Goal: Task Accomplishment & Management: Manage account settings

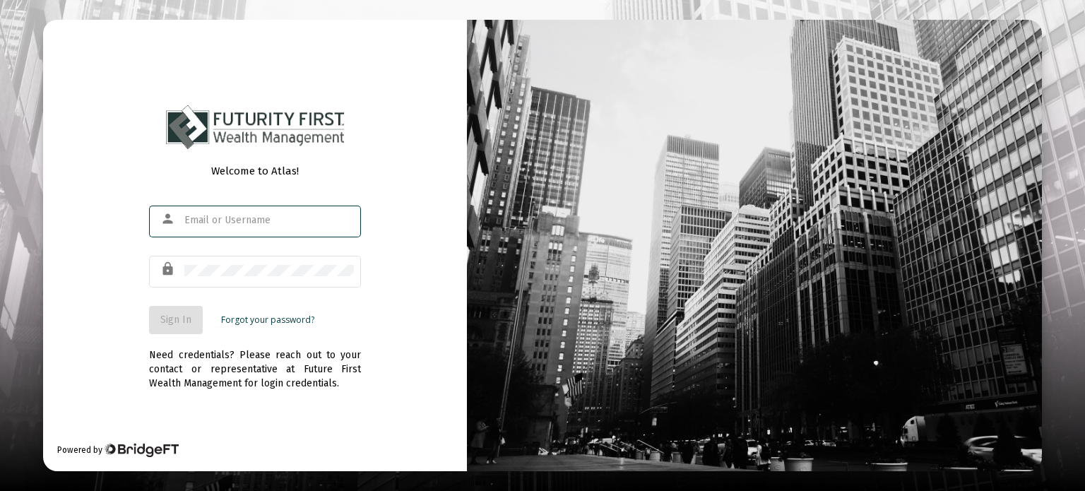
type input "[EMAIL_ADDRESS][DOMAIN_NAME]"
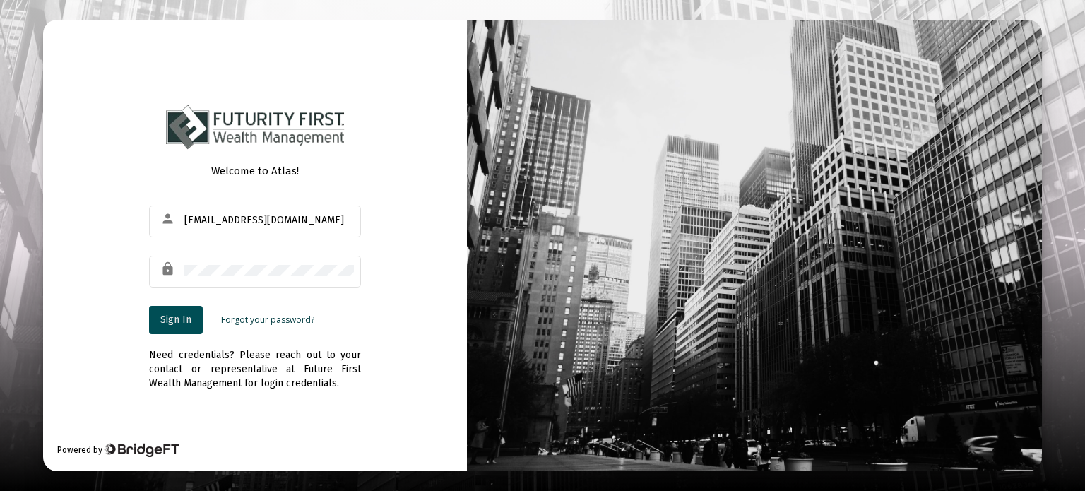
click at [174, 316] on span "Sign In" at bounding box center [175, 320] width 31 height 12
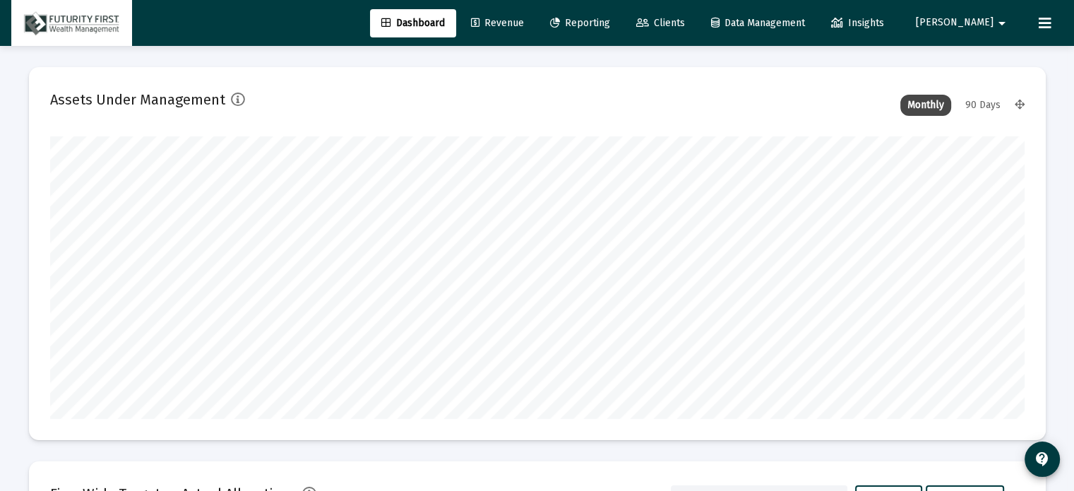
type input "[DATE]"
click at [685, 20] on span "Clients" at bounding box center [660, 23] width 49 height 12
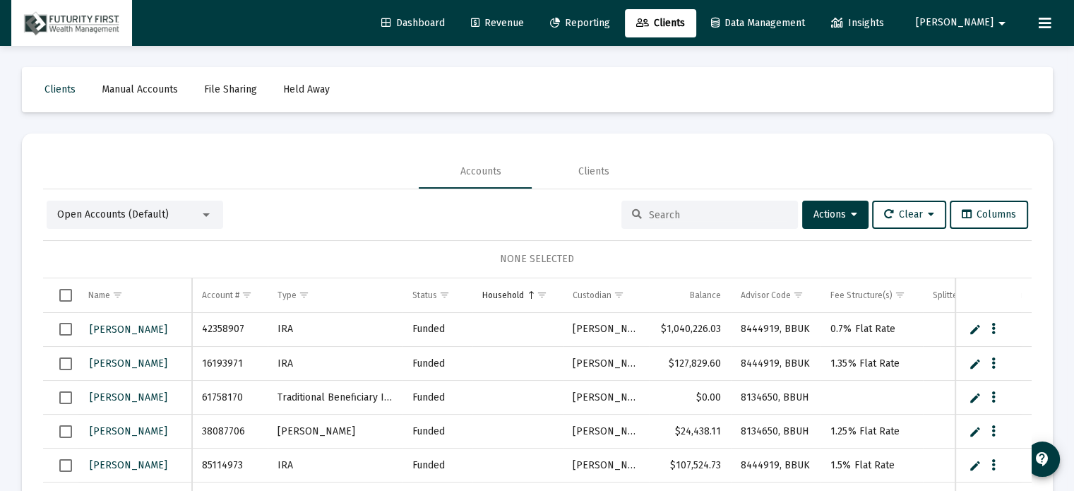
click at [653, 215] on input at bounding box center [718, 215] width 138 height 12
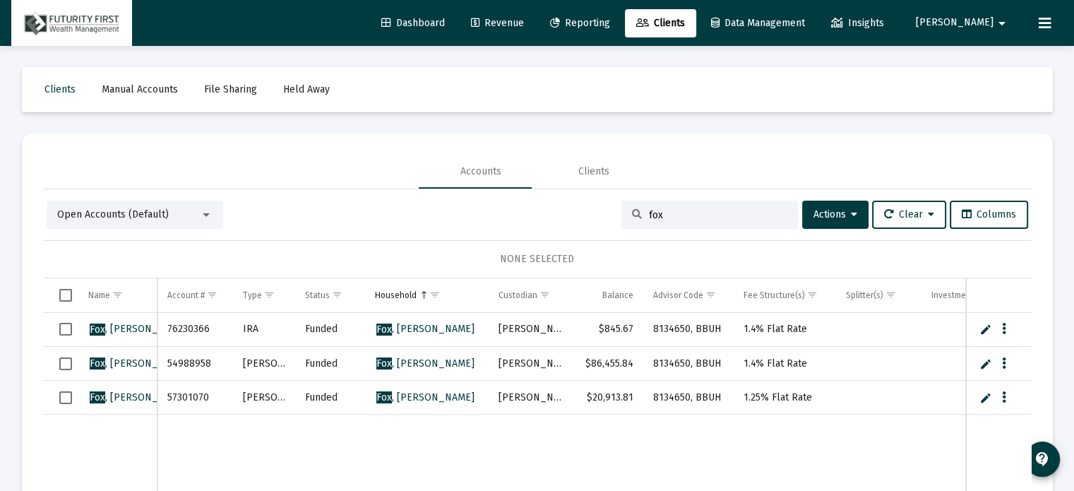
click at [693, 213] on input "fox" at bounding box center [718, 215] width 138 height 12
type input "f"
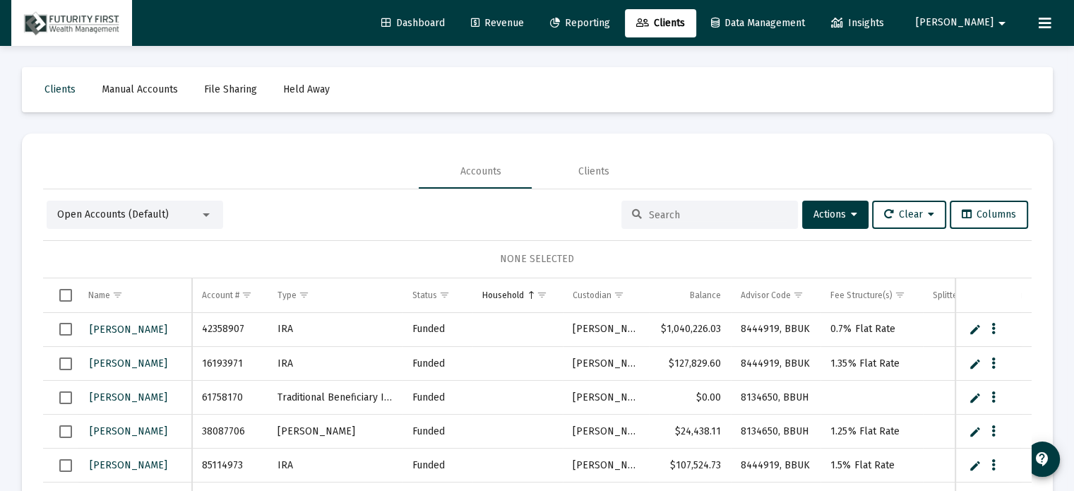
click at [203, 213] on div at bounding box center [206, 215] width 7 height 4
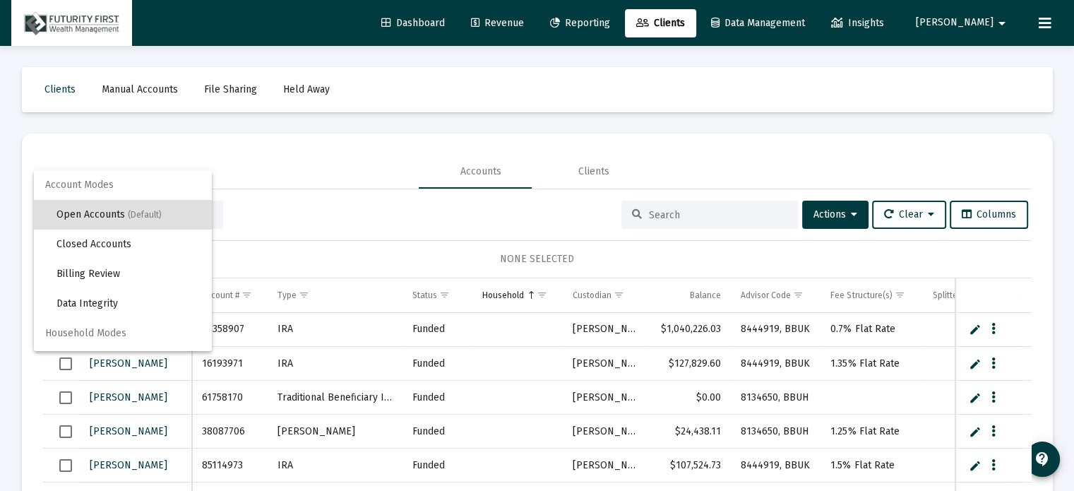
click at [817, 214] on div at bounding box center [537, 245] width 1074 height 491
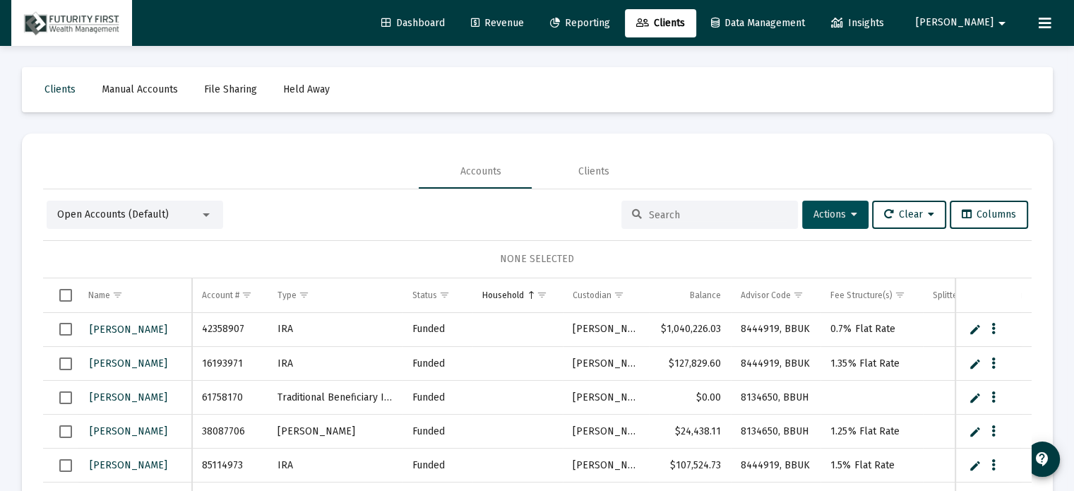
click at [820, 207] on button "Actions" at bounding box center [835, 215] width 66 height 28
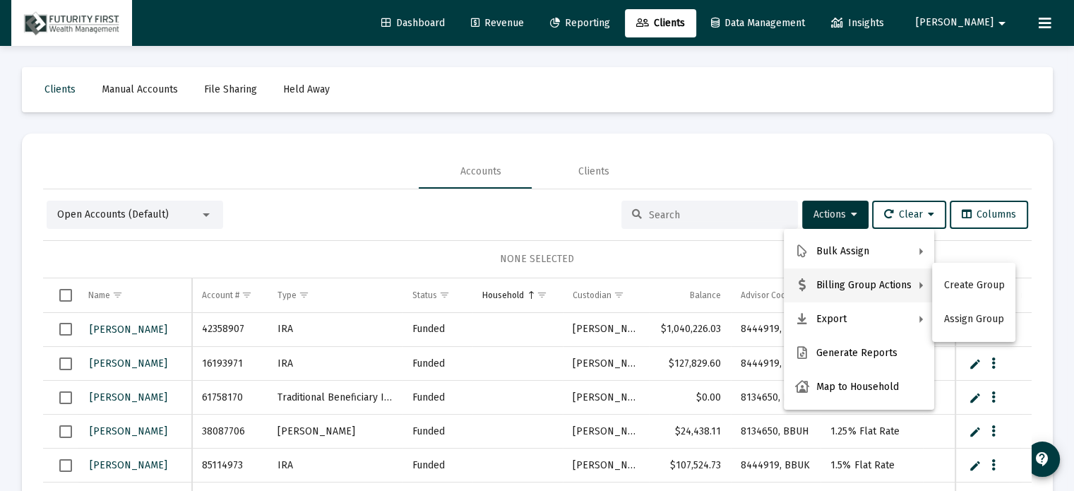
click at [629, 23] on div at bounding box center [537, 245] width 1074 height 491
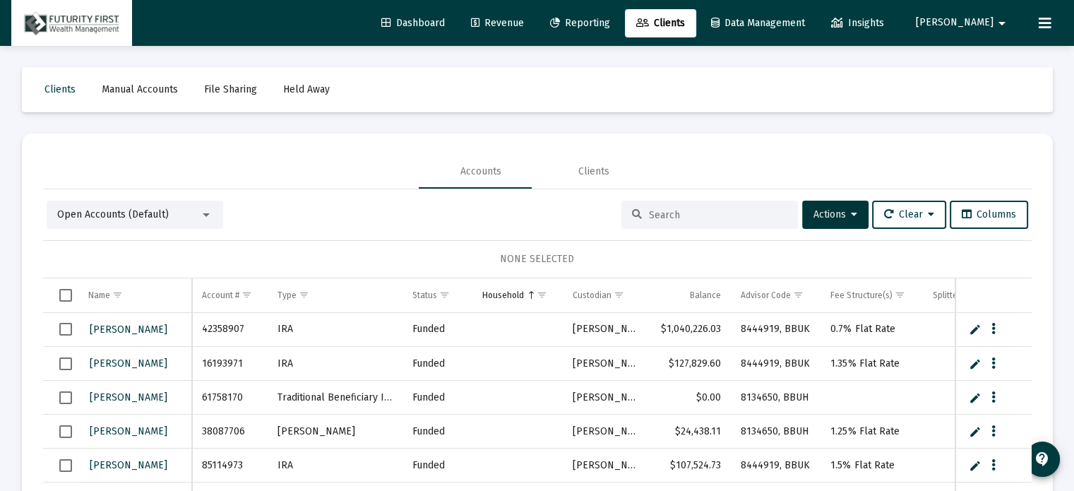
click at [610, 19] on span "Reporting" at bounding box center [580, 23] width 60 height 12
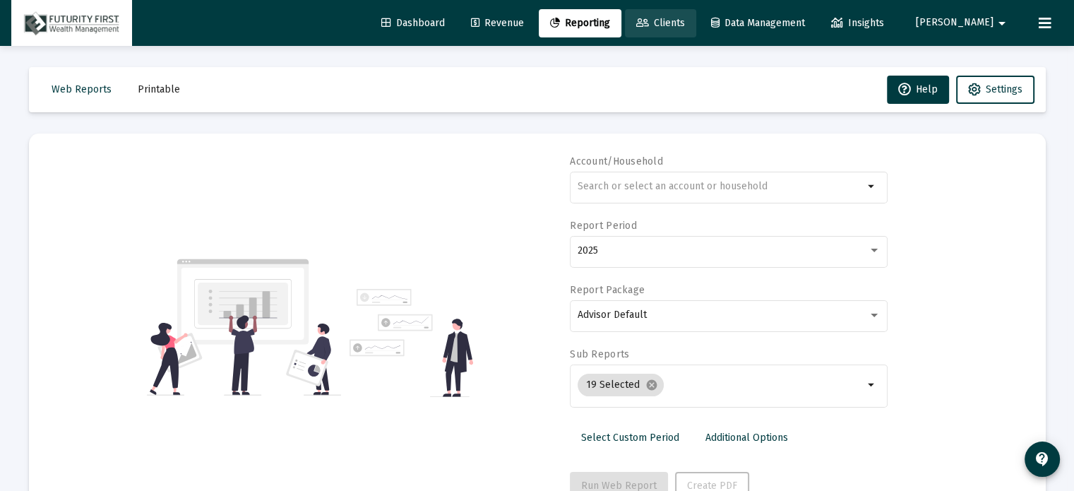
click at [685, 20] on span "Clients" at bounding box center [660, 23] width 49 height 12
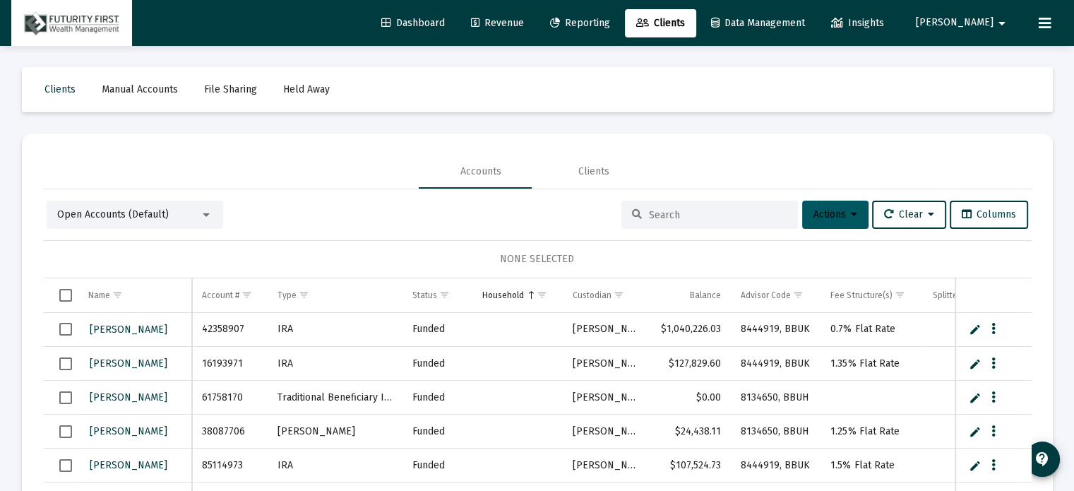
click at [842, 210] on button "Actions" at bounding box center [835, 215] width 66 height 28
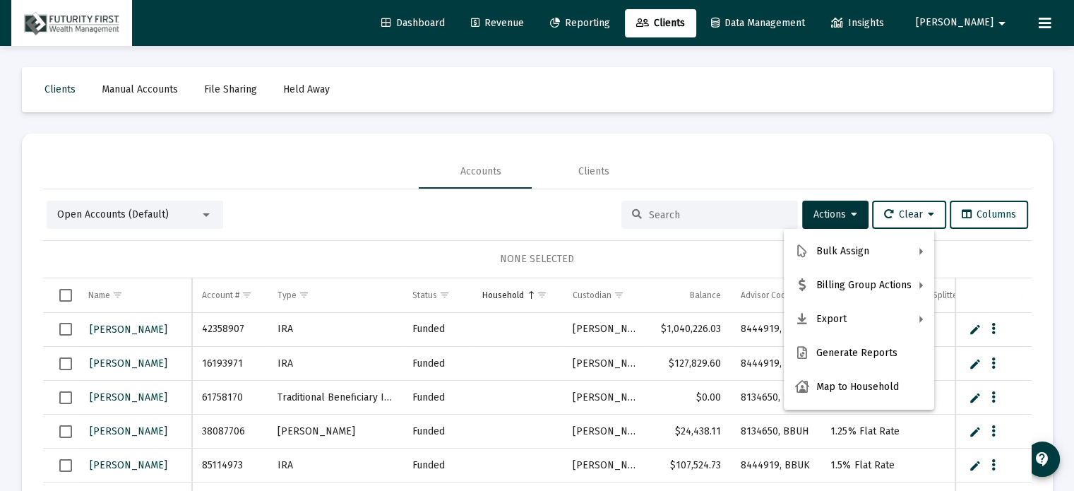
click at [135, 214] on div at bounding box center [537, 245] width 1074 height 491
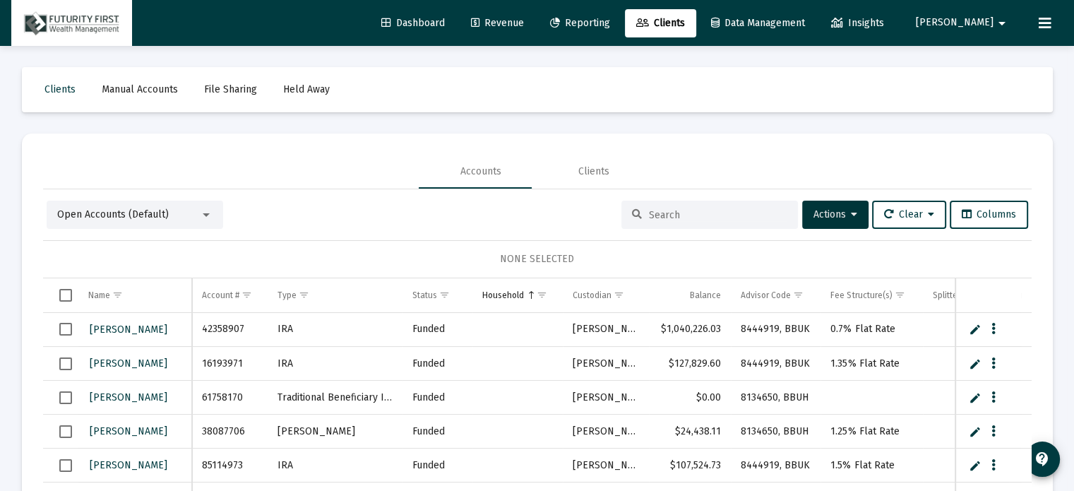
click at [203, 208] on mat-select "Open Accounts (Default)" at bounding box center [134, 215] width 155 height 14
click at [206, 213] on div at bounding box center [206, 215] width 7 height 4
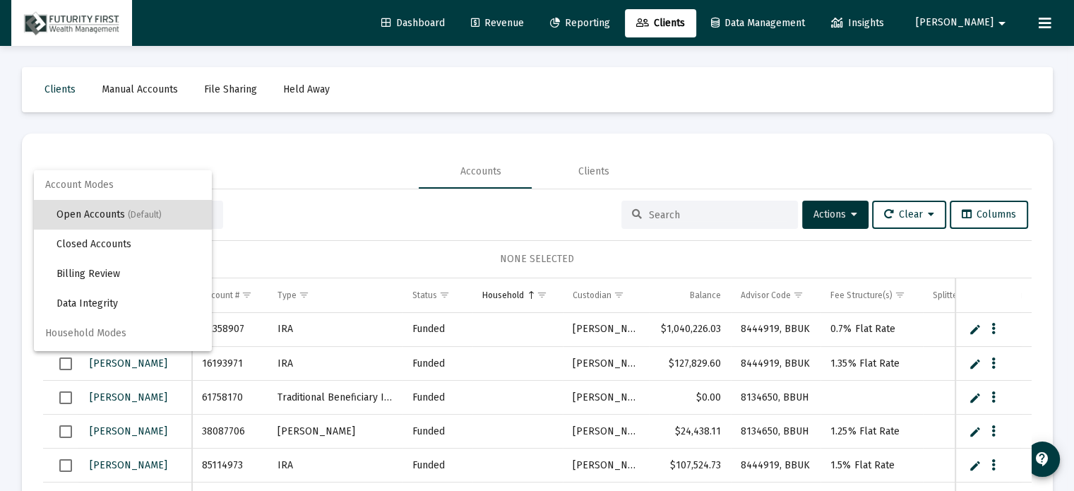
drag, startPoint x: 653, startPoint y: 208, endPoint x: 667, endPoint y: 214, distance: 15.5
click at [653, 208] on div at bounding box center [537, 245] width 1074 height 491
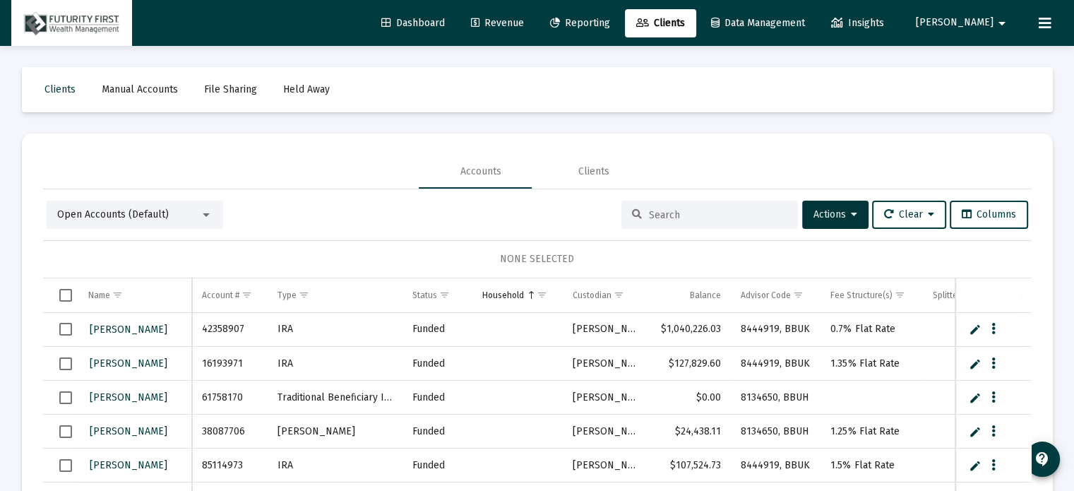
click at [674, 214] on input at bounding box center [718, 215] width 138 height 12
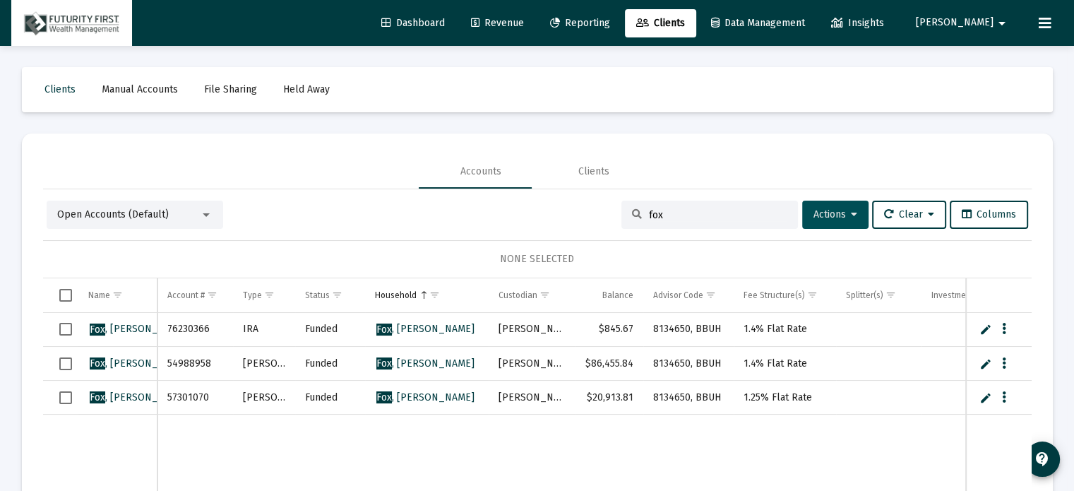
type input "fox"
click at [831, 210] on span "Actions" at bounding box center [836, 214] width 44 height 12
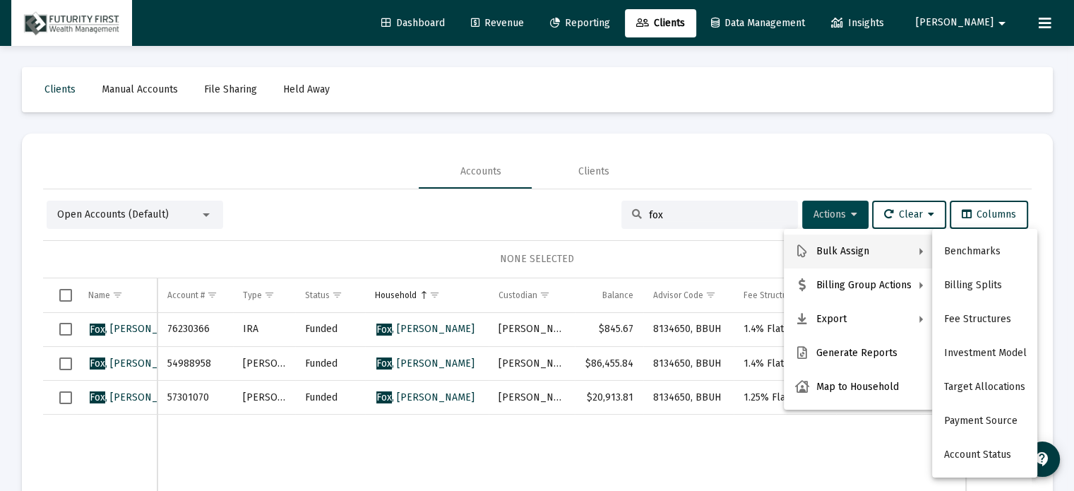
click at [842, 211] on div at bounding box center [537, 245] width 1074 height 491
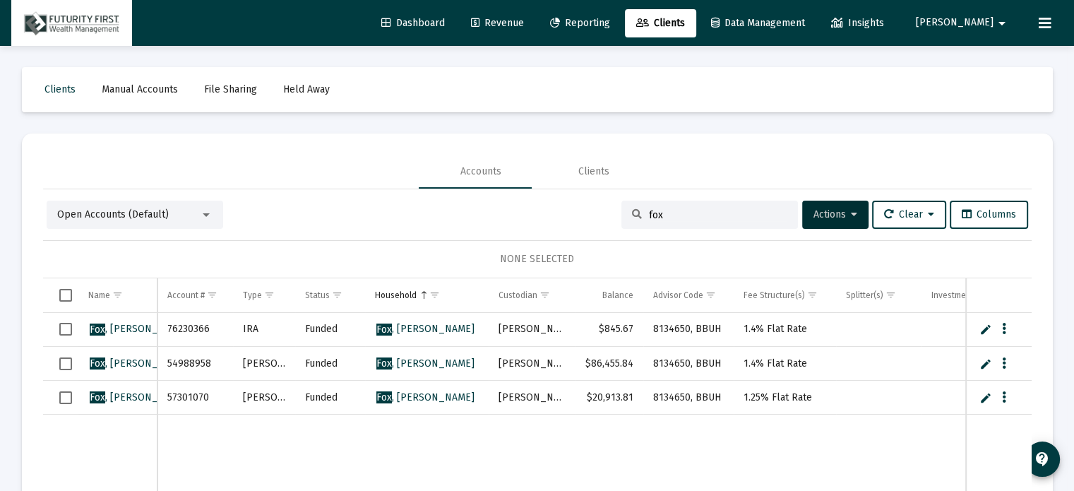
click at [760, 169] on div "Accounts Clients" at bounding box center [537, 172] width 989 height 34
click at [206, 210] on div at bounding box center [206, 214] width 13 height 11
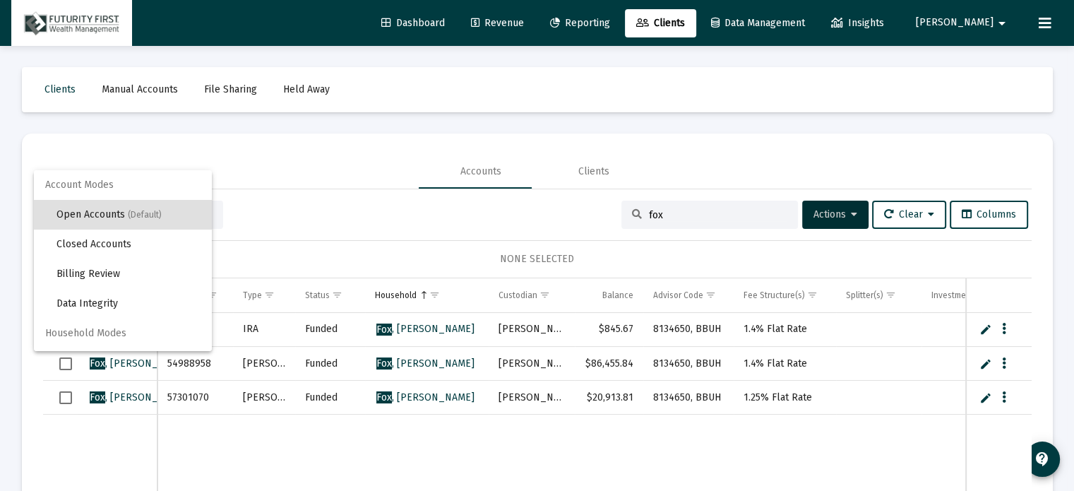
scroll to position [26, 0]
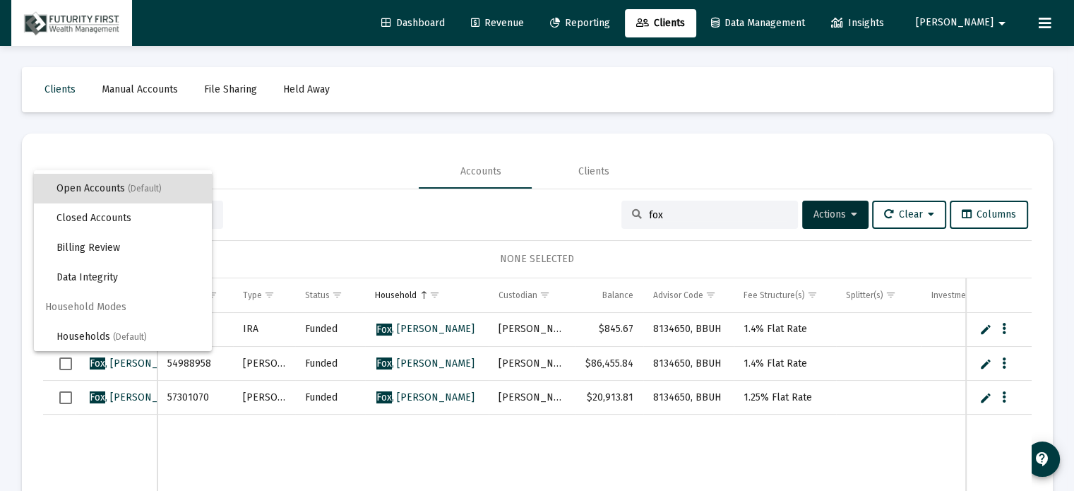
click at [311, 234] on div at bounding box center [537, 245] width 1074 height 491
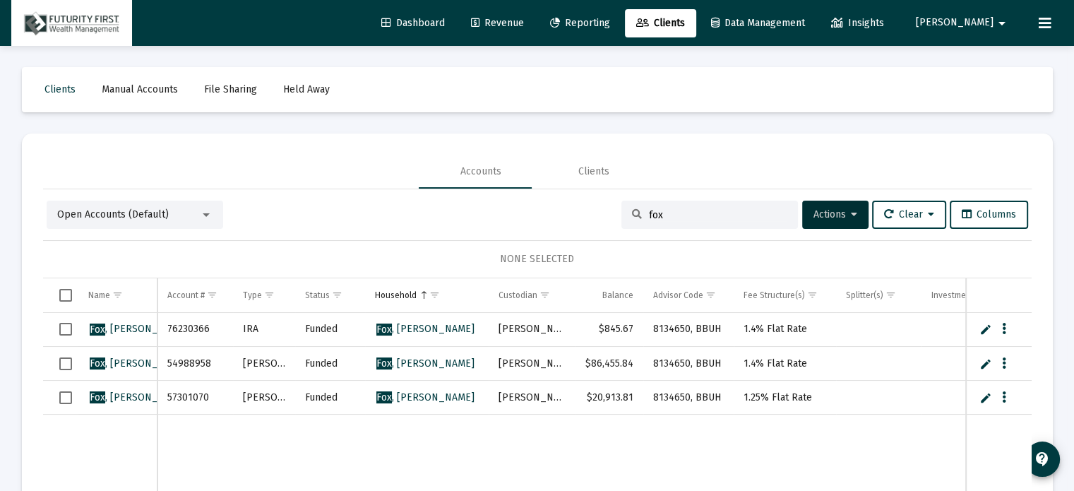
click at [319, 214] on div "Open Accounts (Default) fox Actions Clear Columns" at bounding box center [538, 215] width 982 height 28
click at [610, 23] on span "Reporting" at bounding box center [580, 23] width 60 height 12
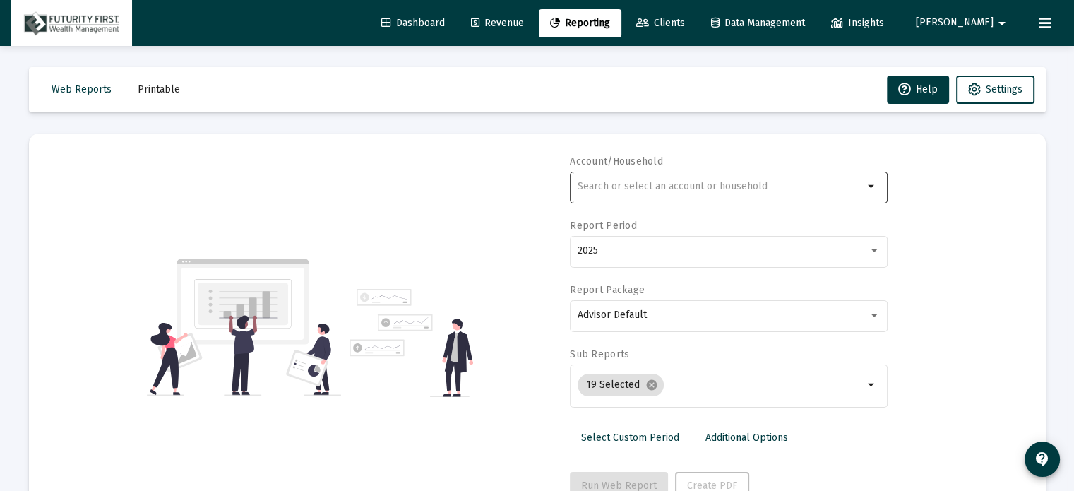
click at [696, 189] on input "text" at bounding box center [721, 186] width 286 height 11
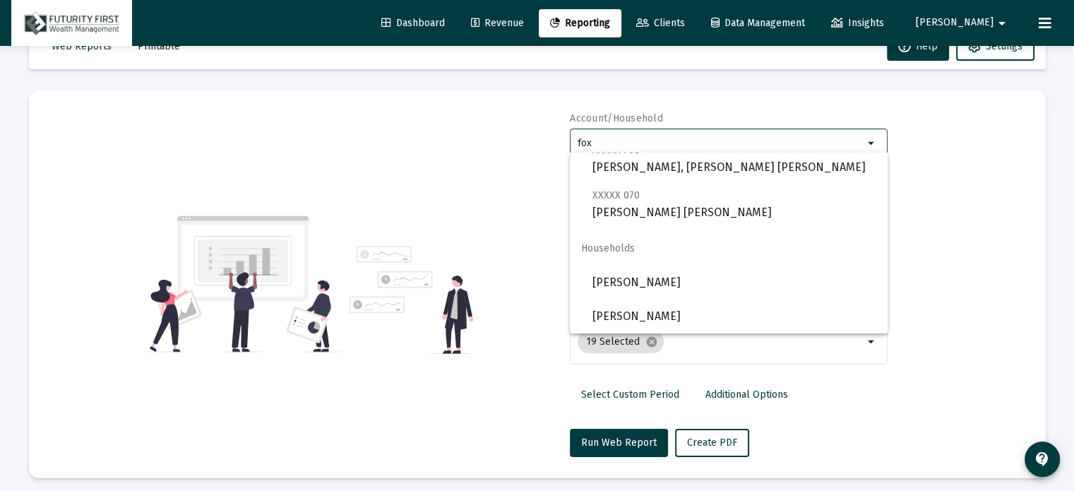
scroll to position [50, 0]
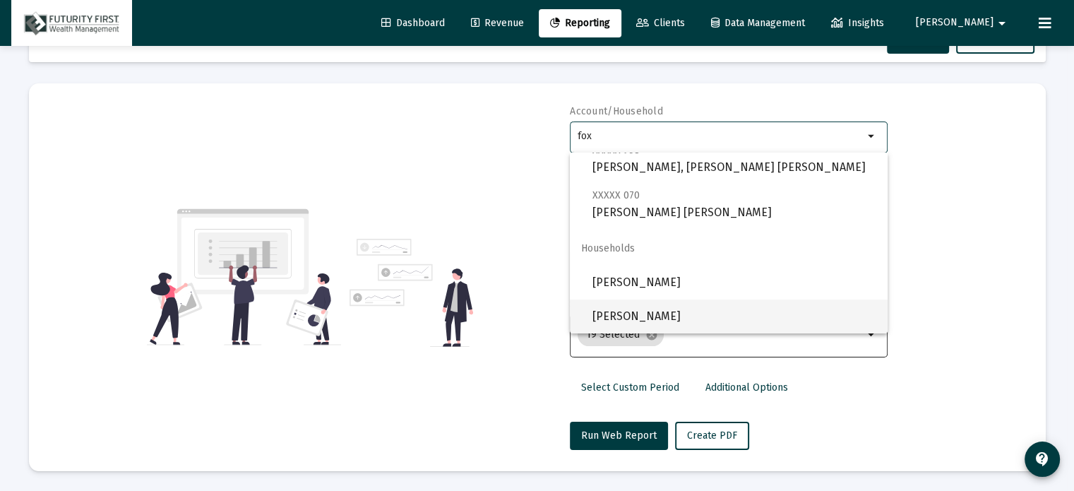
click at [678, 314] on span "[PERSON_NAME]" at bounding box center [735, 316] width 284 height 34
type input "[PERSON_NAME]"
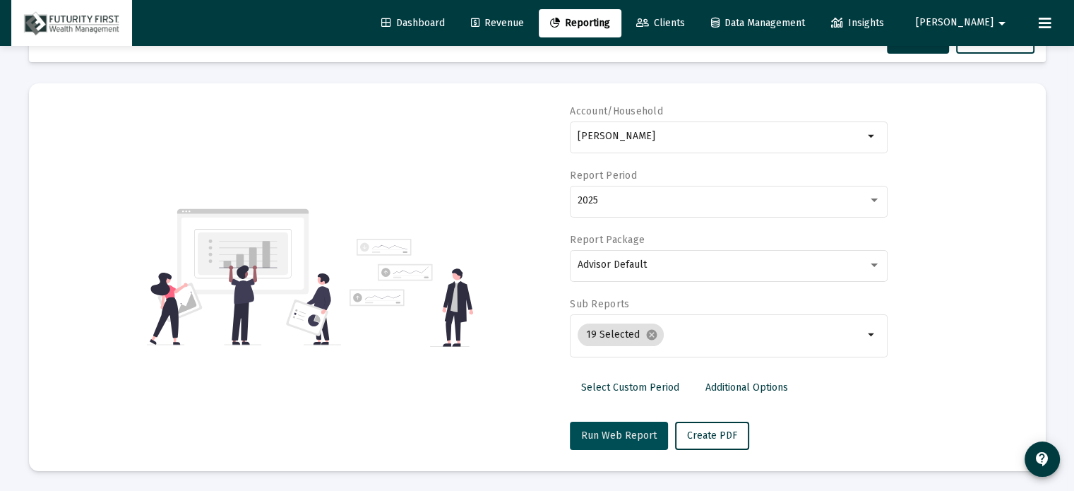
click at [623, 436] on span "Run Web Report" at bounding box center [619, 435] width 76 height 12
select select "View all"
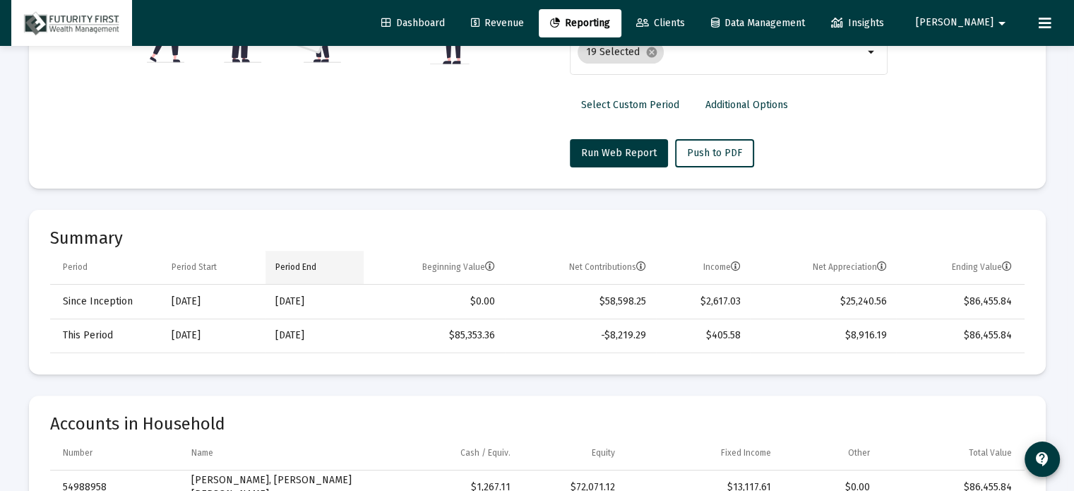
scroll to position [0, 0]
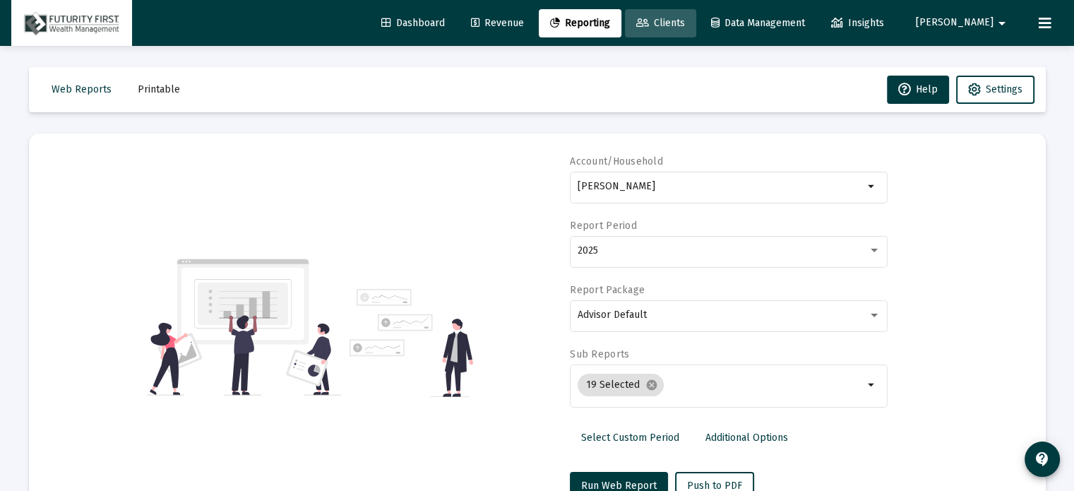
click at [685, 18] on span "Clients" at bounding box center [660, 23] width 49 height 12
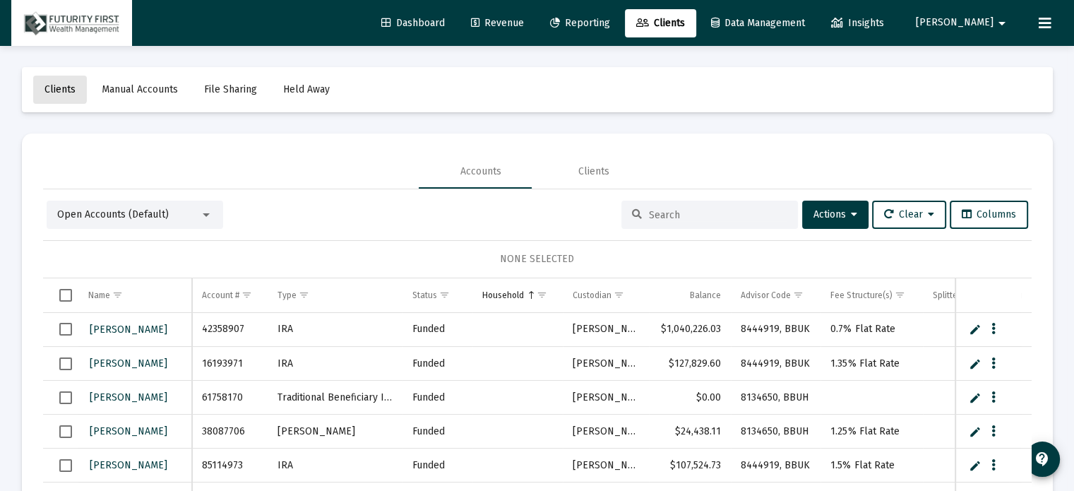
click at [52, 85] on span "Clients" at bounding box center [59, 89] width 31 height 12
click at [206, 215] on div at bounding box center [206, 215] width 7 height 4
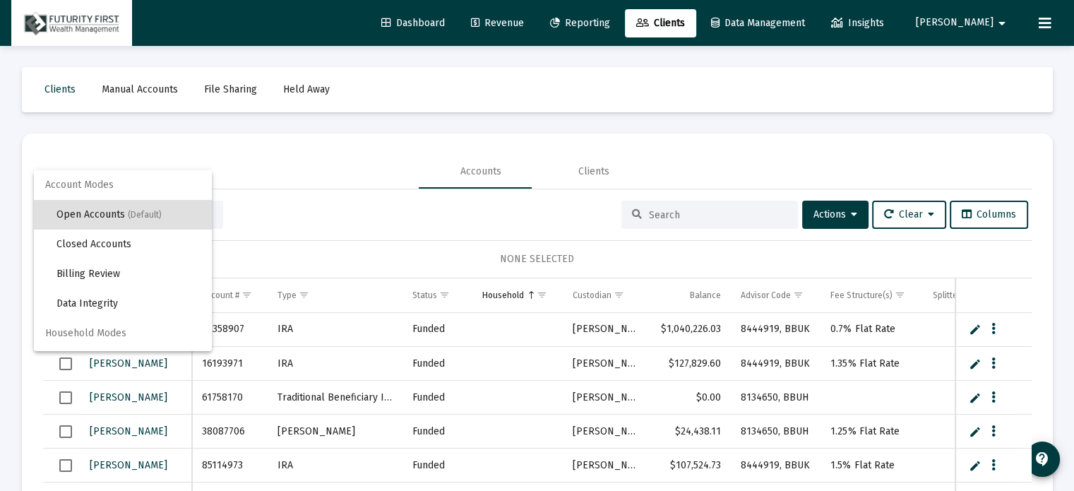
click at [835, 210] on div at bounding box center [537, 245] width 1074 height 491
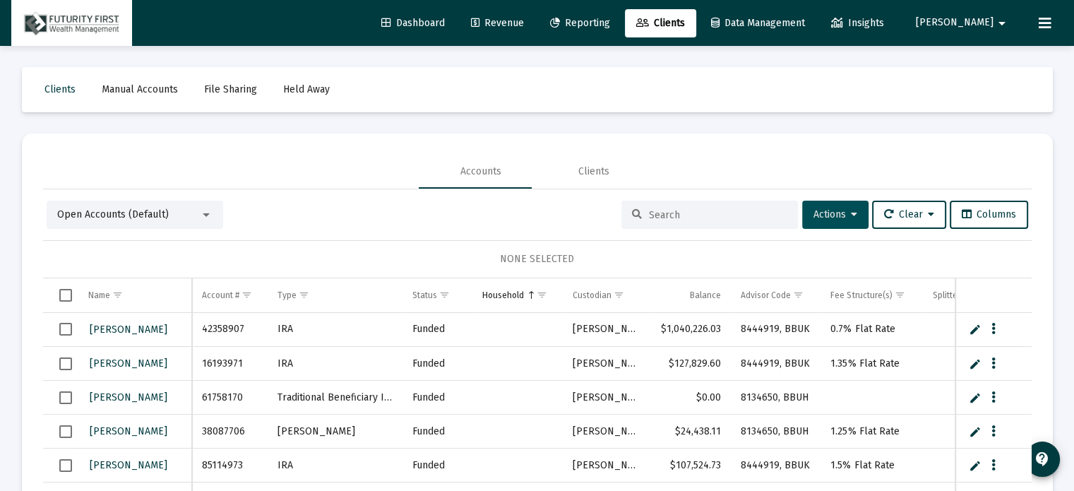
click at [836, 207] on button "Actions" at bounding box center [835, 215] width 66 height 28
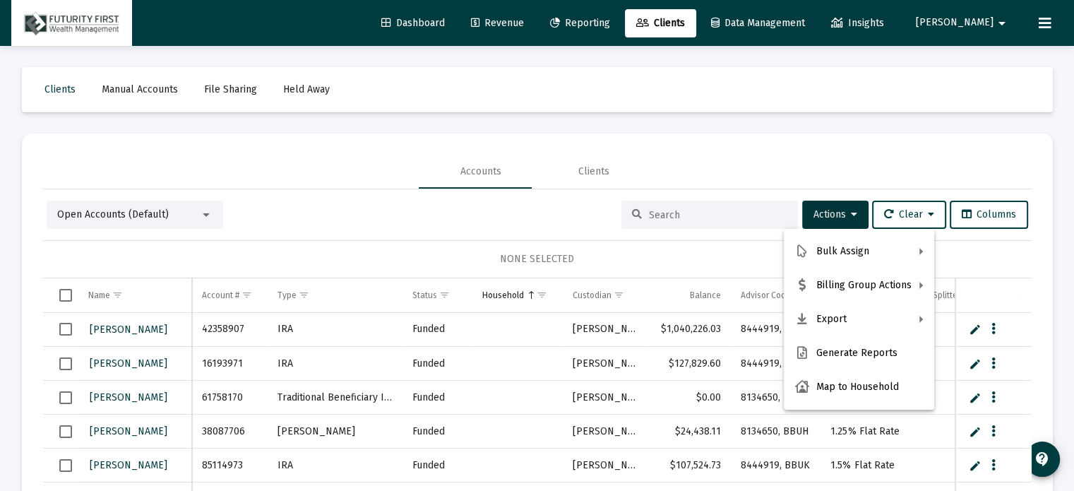
drag, startPoint x: 462, startPoint y: 22, endPoint x: 480, endPoint y: 29, distance: 19.0
click at [465, 25] on div at bounding box center [537, 245] width 1074 height 491
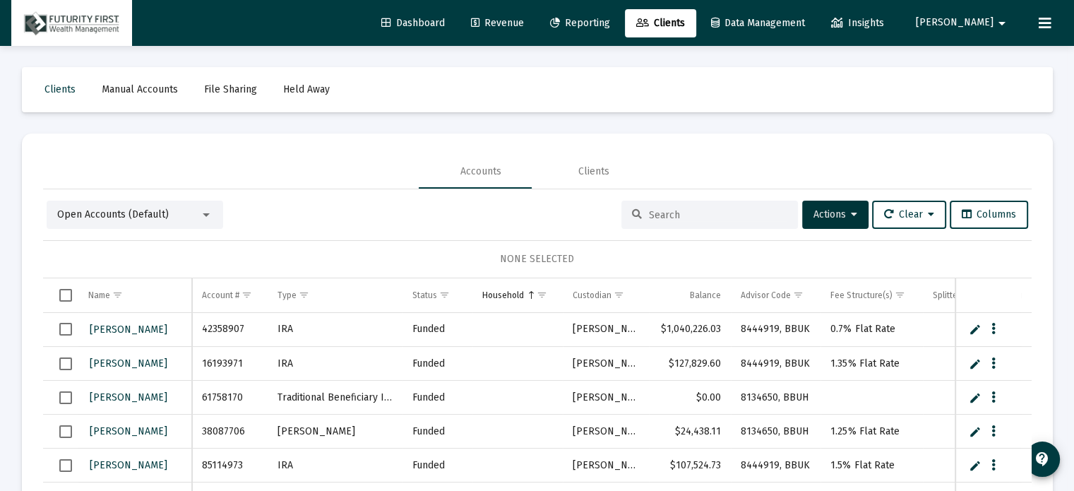
click at [685, 19] on span "Clients" at bounding box center [660, 23] width 49 height 12
click at [684, 216] on input at bounding box center [718, 215] width 138 height 12
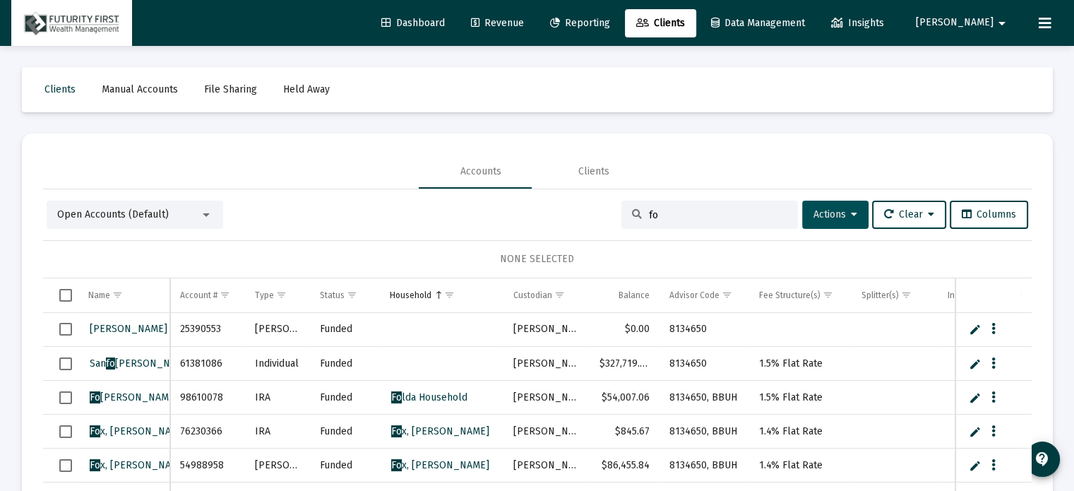
type input "fo"
click at [817, 213] on span "Actions" at bounding box center [836, 214] width 44 height 12
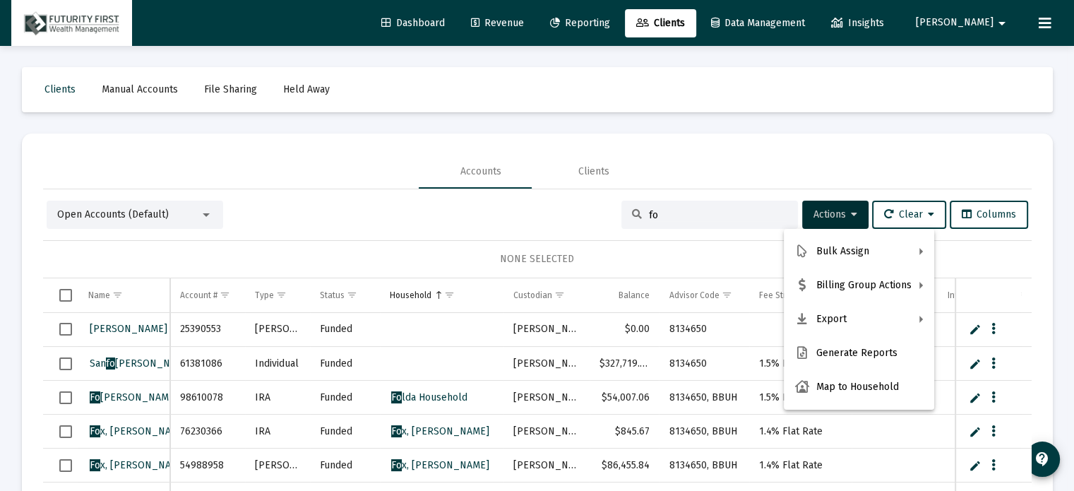
click at [730, 121] on div at bounding box center [537, 245] width 1074 height 491
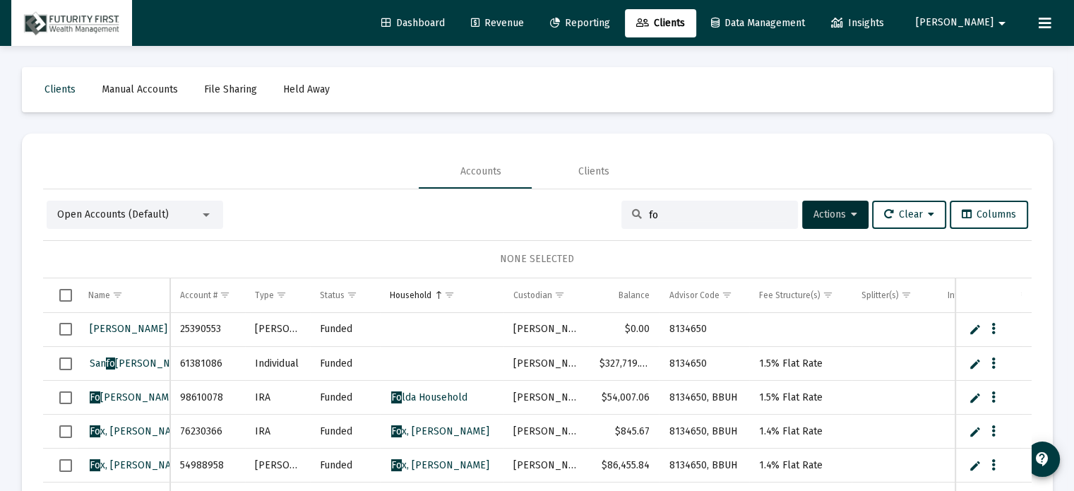
click at [206, 208] on mat-select "Open Accounts (Default)" at bounding box center [134, 215] width 155 height 14
click at [206, 215] on div at bounding box center [206, 215] width 7 height 4
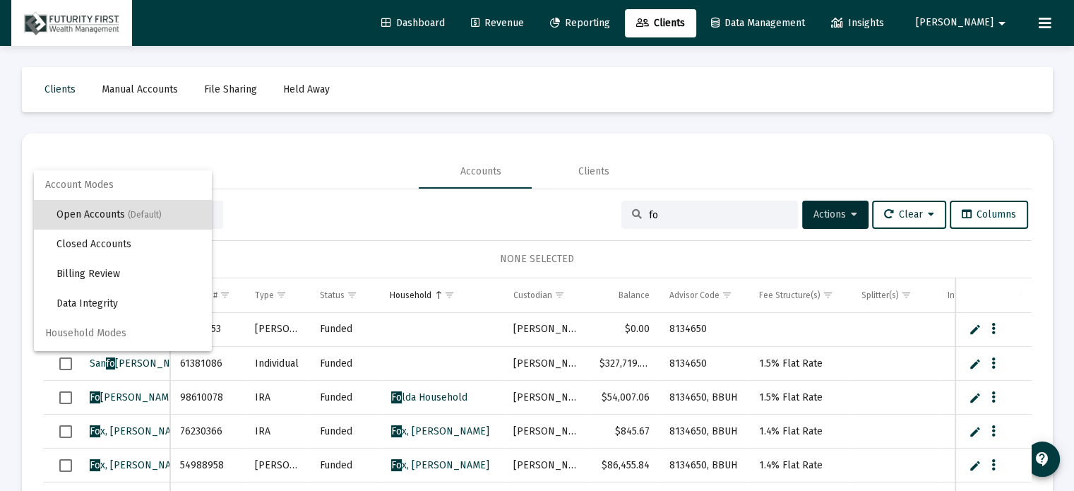
scroll to position [26, 0]
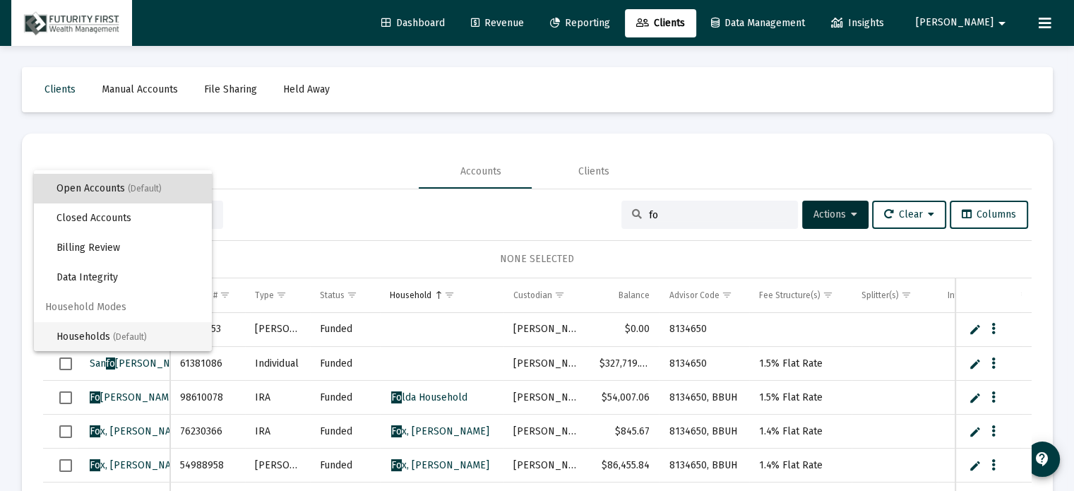
click at [82, 338] on span "Households (Default)" at bounding box center [128, 337] width 144 height 30
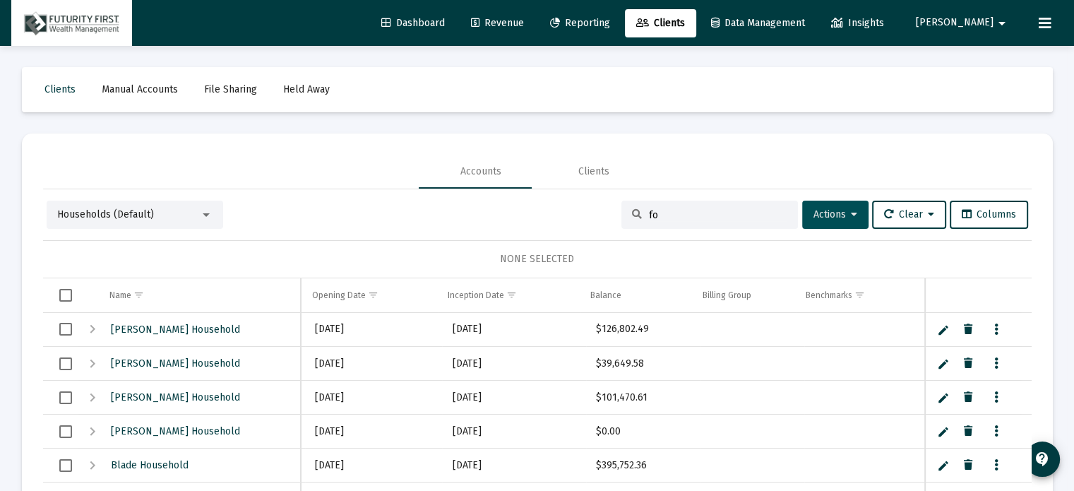
click at [823, 213] on span "Actions" at bounding box center [836, 214] width 44 height 12
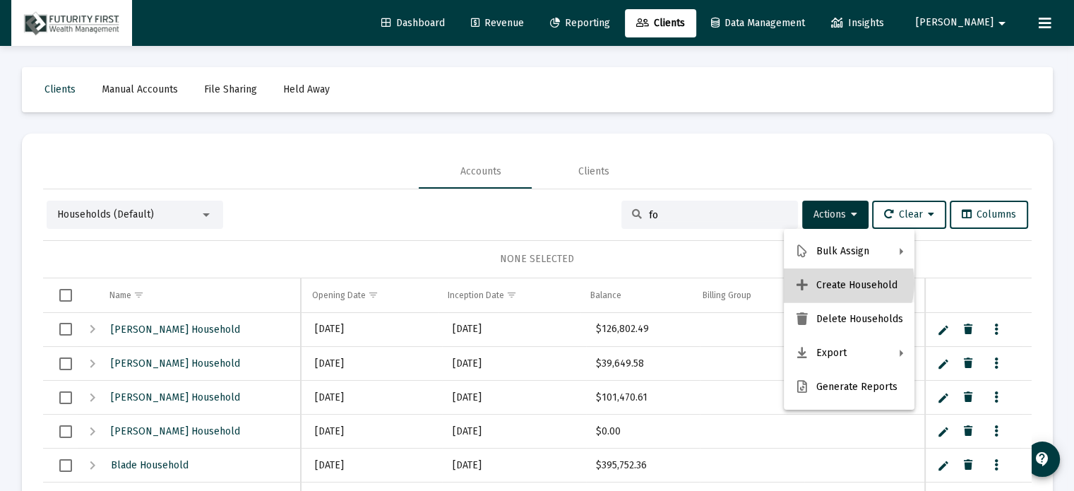
click at [840, 283] on button "Create Household" at bounding box center [849, 285] width 131 height 34
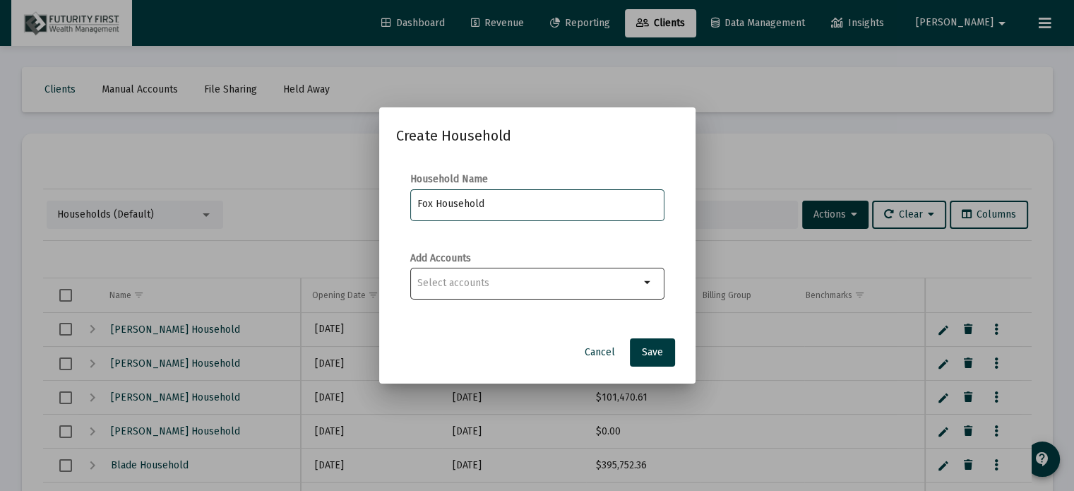
type input "Fox Household"
click at [645, 282] on mat-icon "arrow_drop_down" at bounding box center [648, 282] width 17 height 17
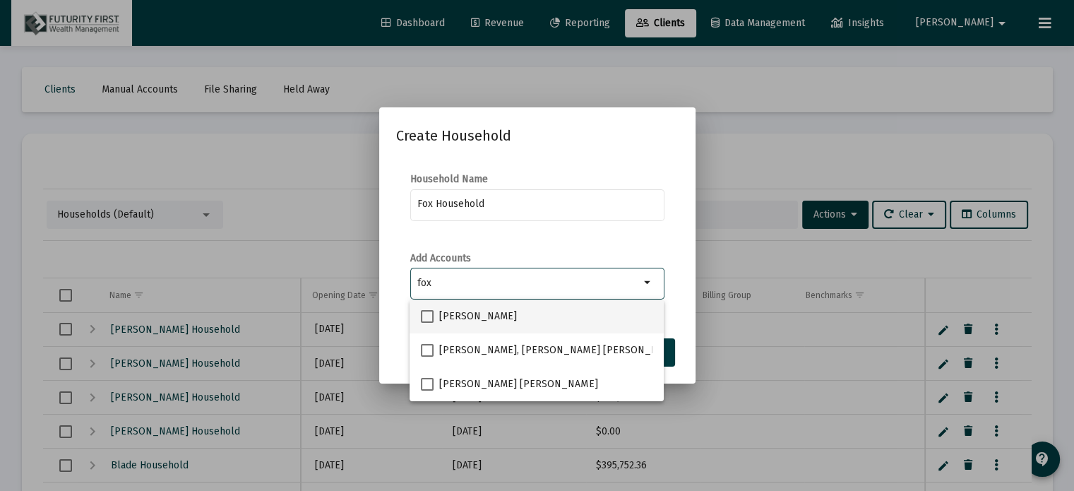
type input "fox"
click at [431, 316] on span at bounding box center [427, 316] width 13 height 13
click at [427, 323] on input "[PERSON_NAME]" at bounding box center [427, 323] width 1 height 1
checkbox input "true"
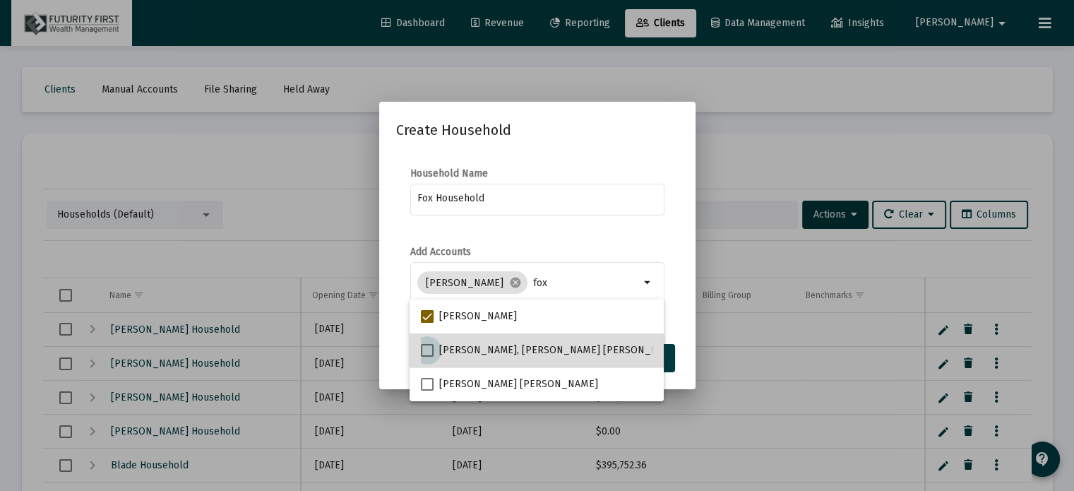
click at [431, 350] on span at bounding box center [427, 350] width 13 height 13
click at [427, 357] on input "[PERSON_NAME], [PERSON_NAME] [PERSON_NAME]" at bounding box center [427, 357] width 1 height 1
checkbox input "true"
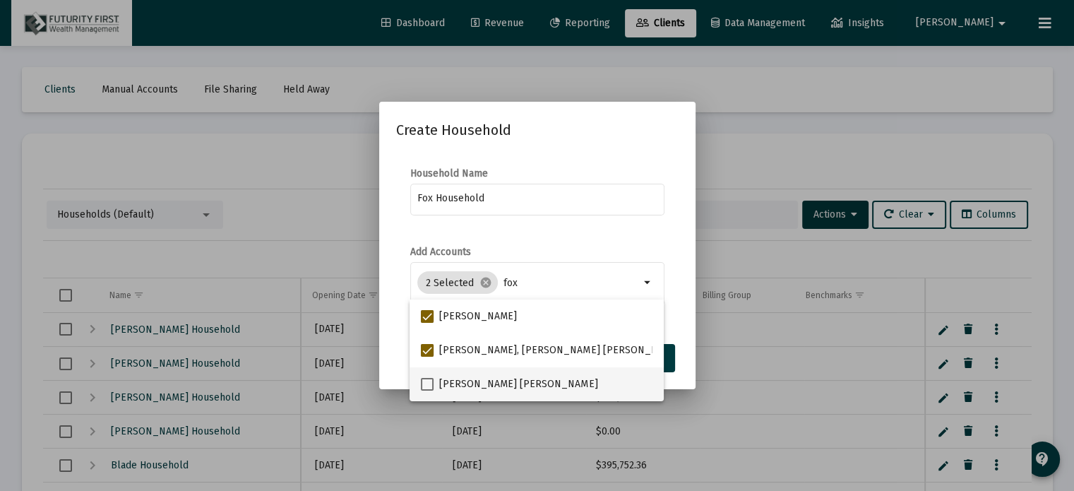
click at [429, 382] on span at bounding box center [427, 384] width 13 height 13
click at [427, 391] on input "[PERSON_NAME] [PERSON_NAME]" at bounding box center [427, 391] width 1 height 1
checkbox input "true"
click at [594, 225] on div "Fox Household" at bounding box center [537, 206] width 254 height 45
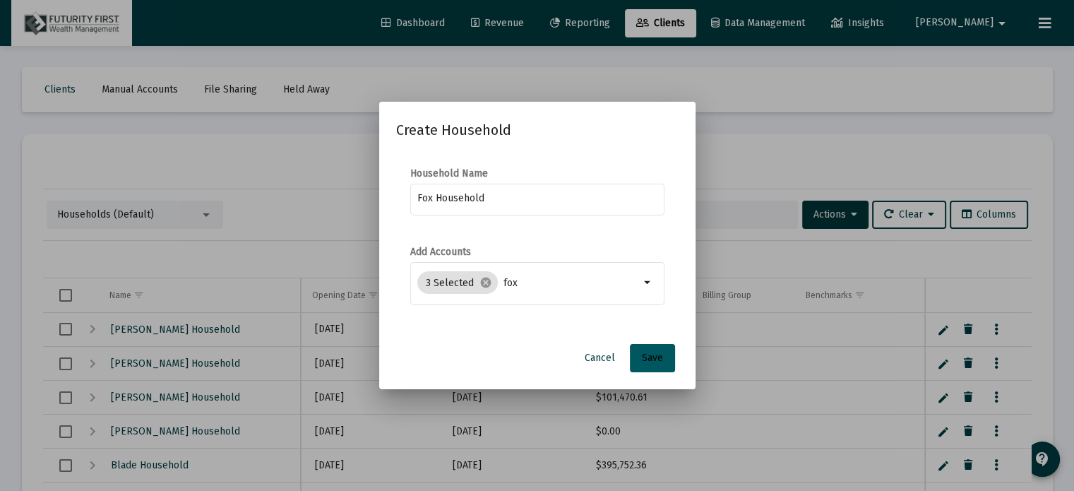
click at [654, 355] on span "Save" at bounding box center [652, 358] width 21 height 12
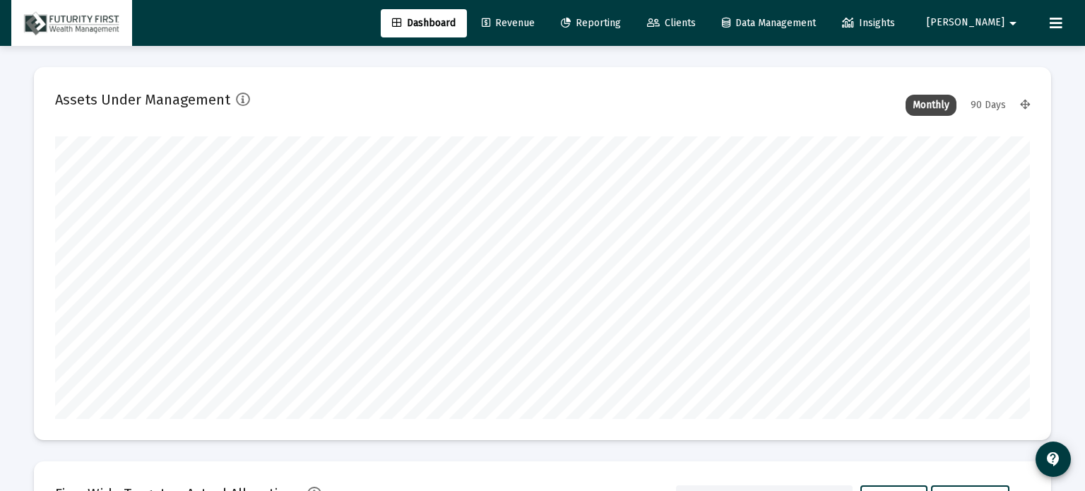
type input "[DATE]"
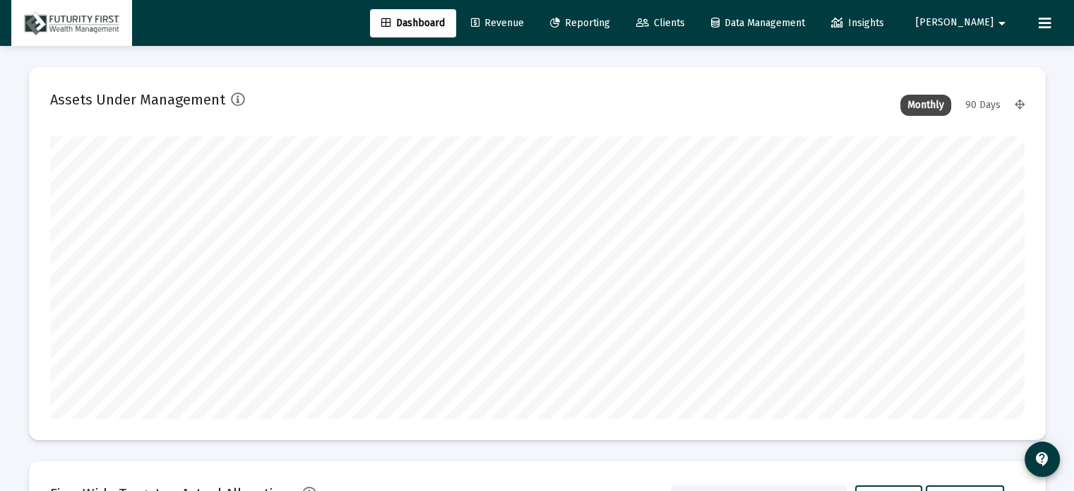
scroll to position [282, 456]
click at [610, 23] on span "Reporting" at bounding box center [580, 23] width 60 height 12
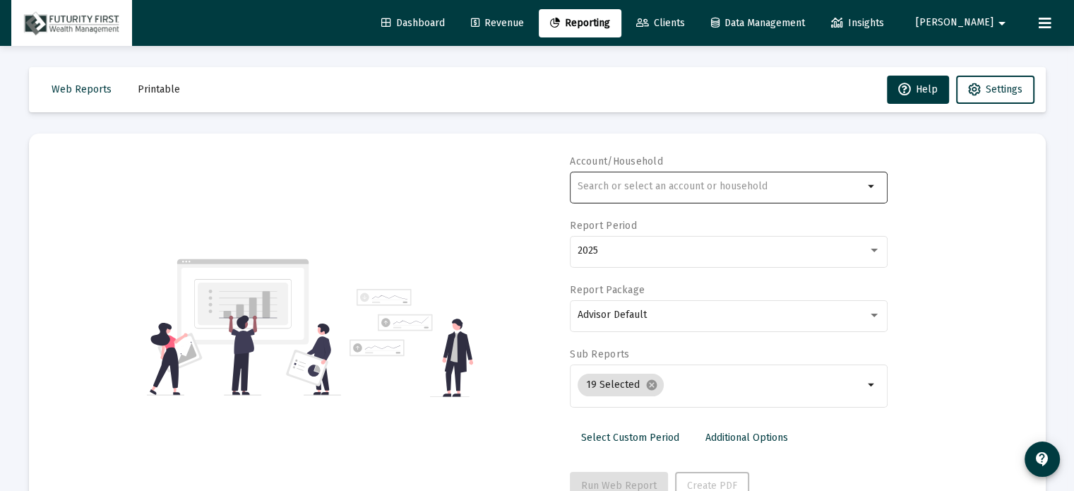
click at [701, 186] on input "text" at bounding box center [721, 186] width 286 height 11
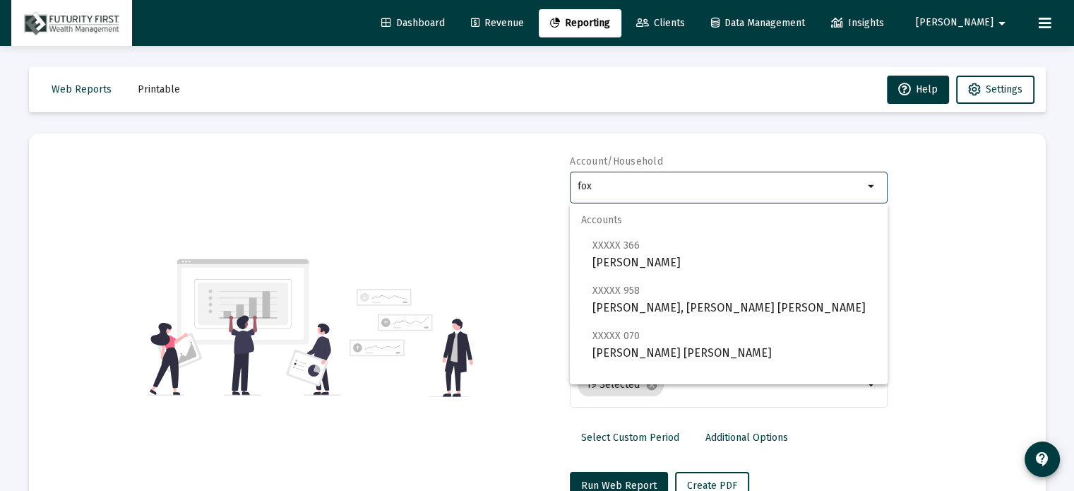
scroll to position [124, 0]
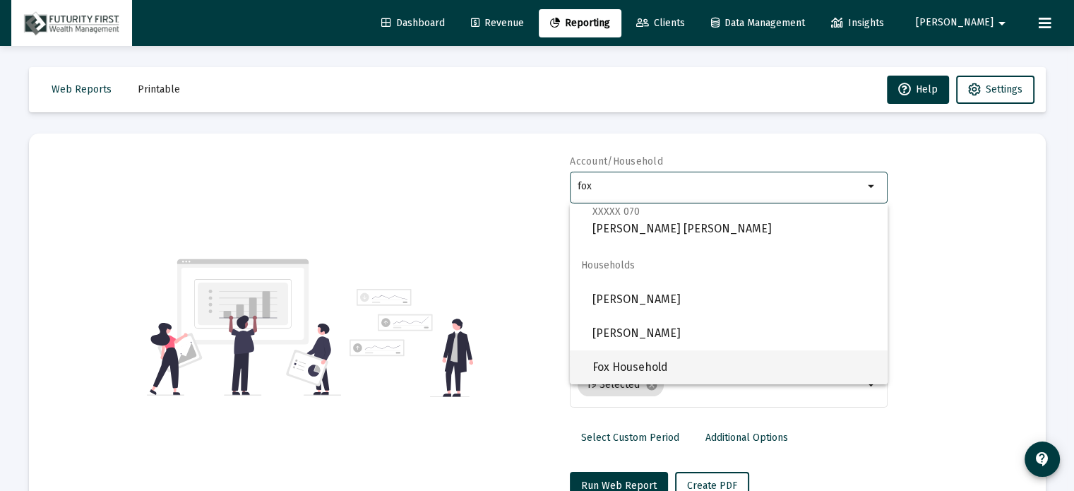
click at [633, 361] on span "Fox Household" at bounding box center [735, 367] width 284 height 34
type input "Fox Household"
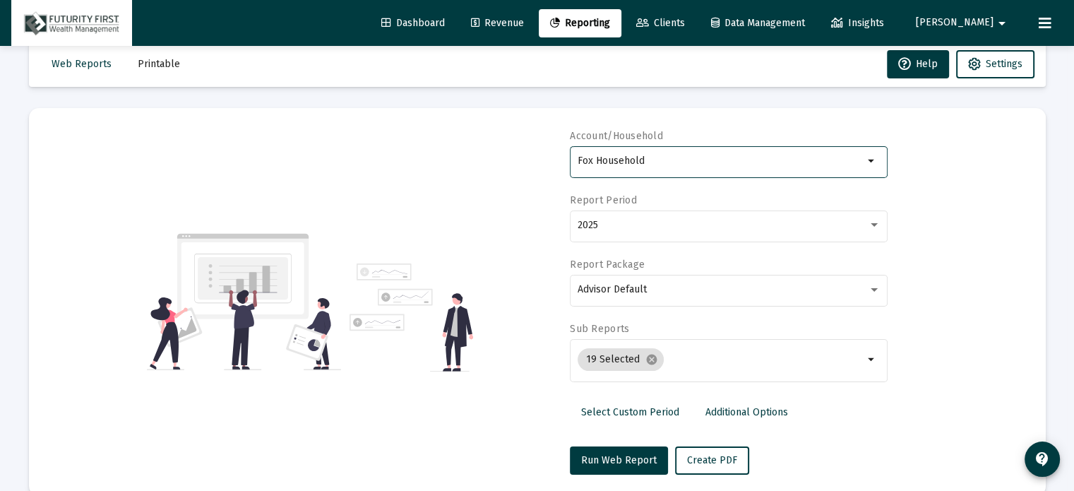
scroll to position [50, 0]
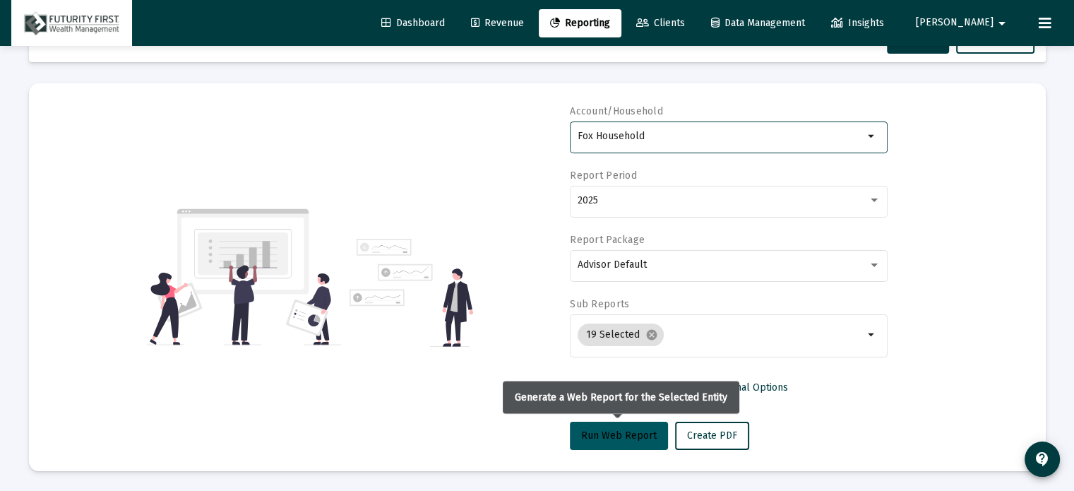
click at [614, 429] on span "Run Web Report" at bounding box center [619, 435] width 76 height 12
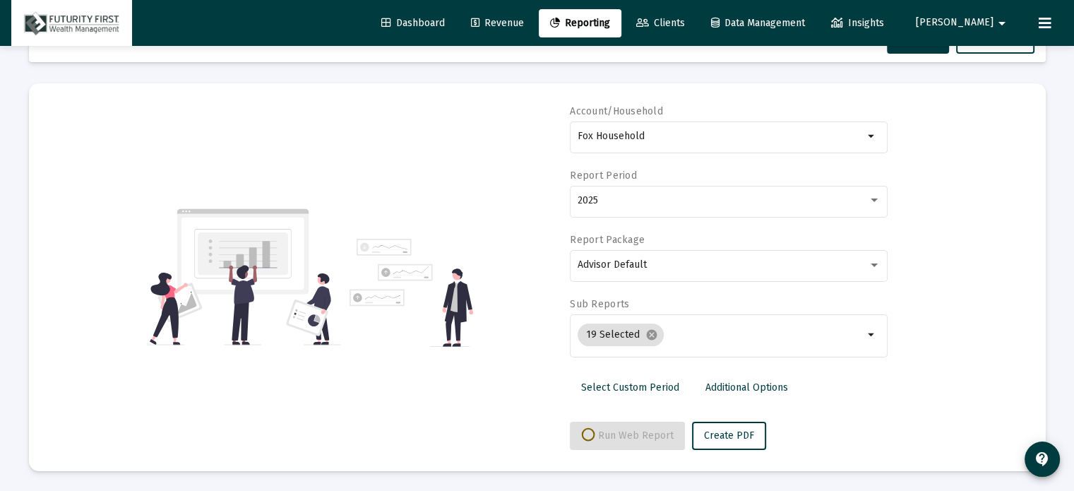
select select "View all"
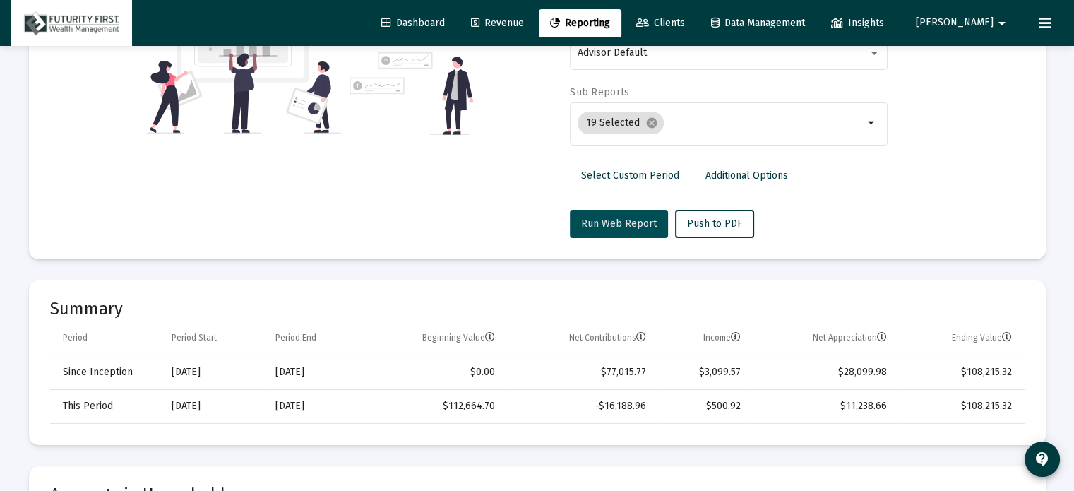
click at [624, 221] on span "Run Web Report" at bounding box center [619, 224] width 76 height 12
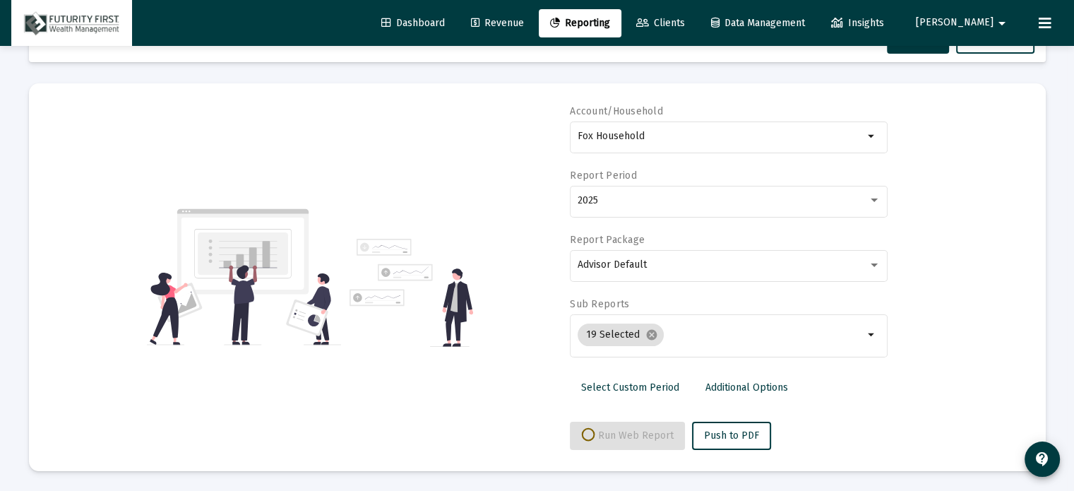
select select "View all"
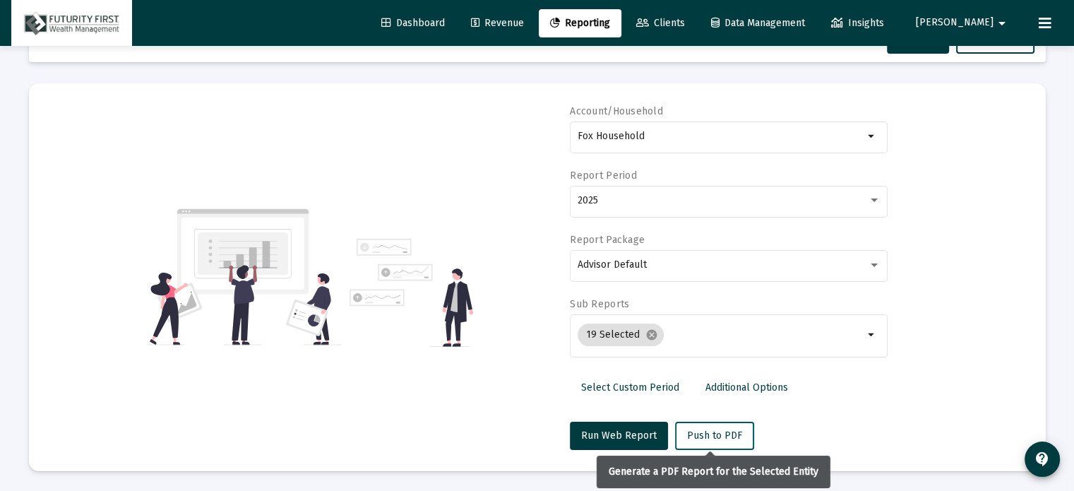
scroll to position [262, 0]
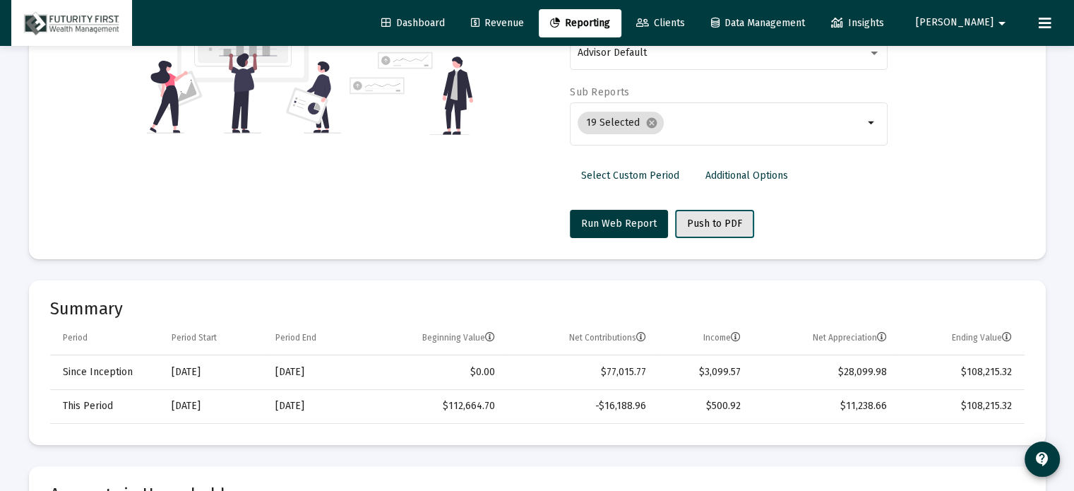
click at [700, 225] on span "Push to PDF" at bounding box center [714, 224] width 55 height 12
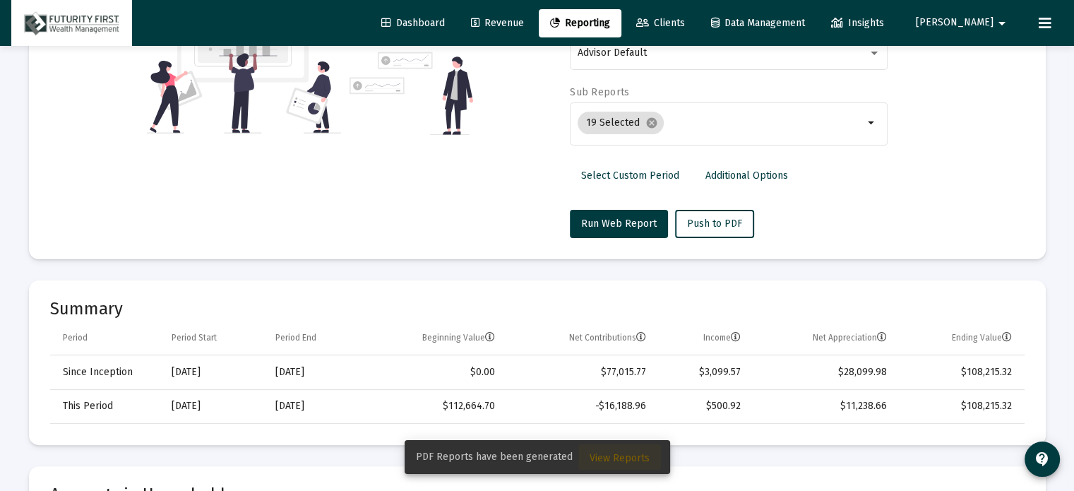
click at [626, 451] on button "View Reports" at bounding box center [619, 456] width 83 height 25
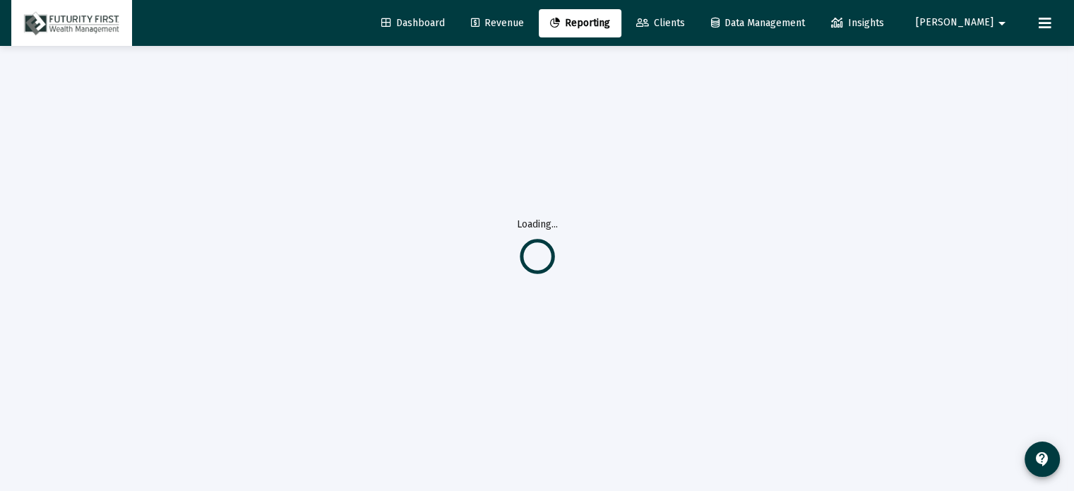
scroll to position [45, 0]
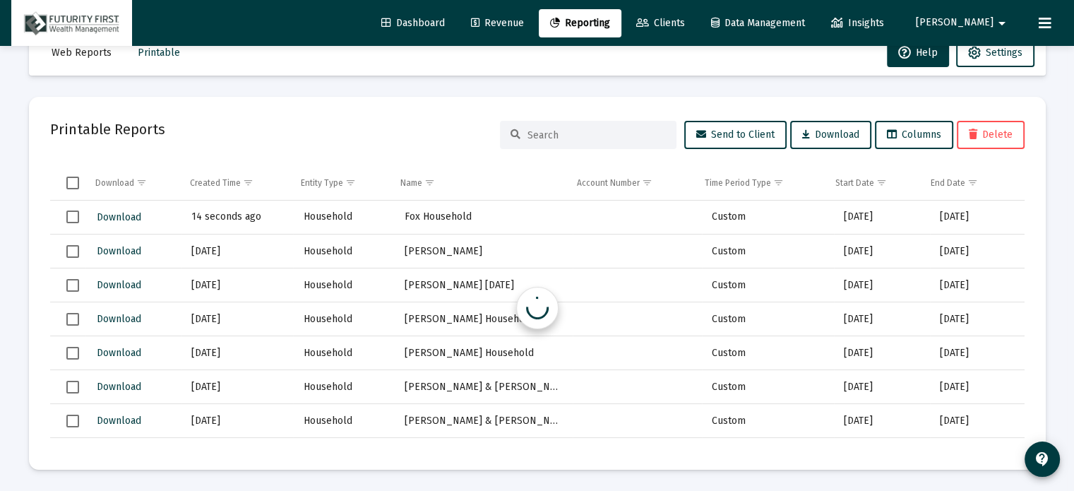
scroll to position [37, 0]
click at [124, 213] on span "Download" at bounding box center [119, 217] width 44 height 12
